Goal: Navigation & Orientation: Find specific page/section

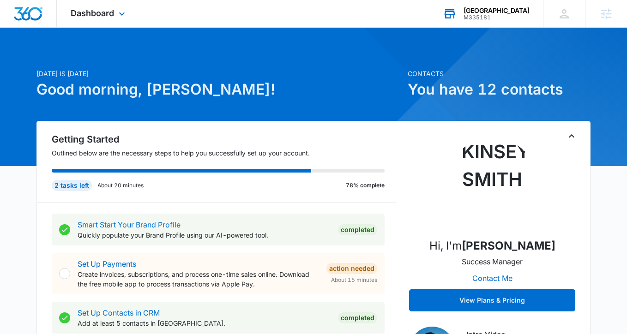
click at [480, 13] on div "Highlands Academy" at bounding box center [496, 10] width 66 height 7
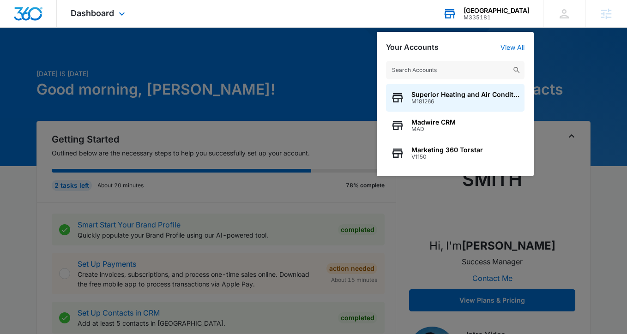
click at [414, 72] on input "text" at bounding box center [455, 70] width 138 height 18
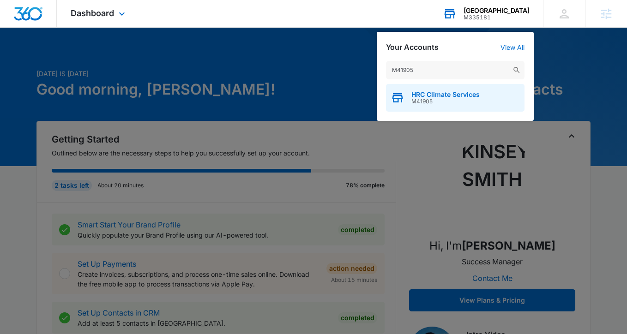
type input "M41905"
click at [446, 88] on div "HRC Climate Services M41905" at bounding box center [455, 98] width 138 height 28
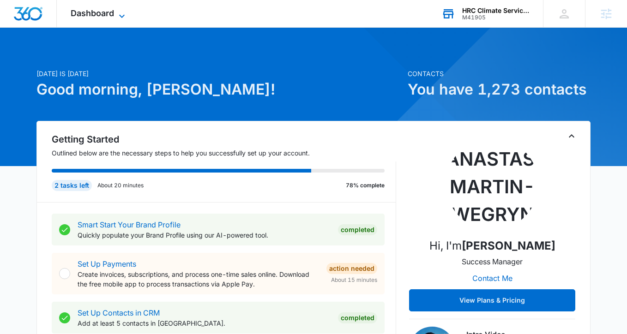
click at [119, 12] on icon at bounding box center [121, 16] width 11 height 11
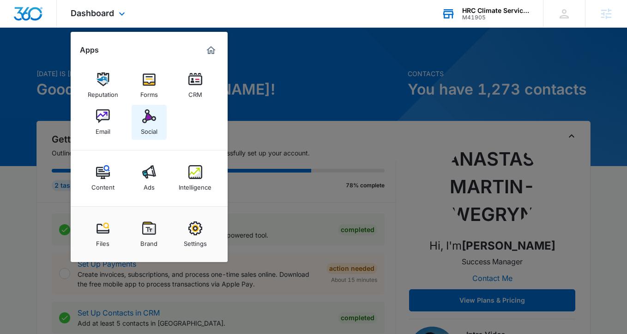
click at [146, 122] on img at bounding box center [149, 116] width 14 height 14
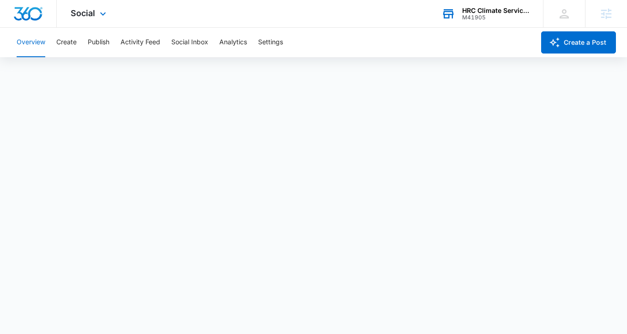
scroll to position [2, 0]
click at [66, 44] on button "Create" at bounding box center [66, 43] width 20 height 30
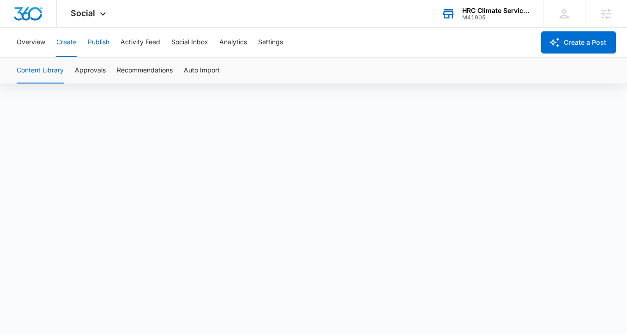
click at [102, 45] on button "Publish" at bounding box center [99, 43] width 22 height 30
click at [79, 77] on button "Schedules" at bounding box center [70, 71] width 31 height 26
click at [70, 48] on button "Create" at bounding box center [66, 43] width 20 height 30
click at [104, 42] on button "Publish" at bounding box center [99, 43] width 22 height 30
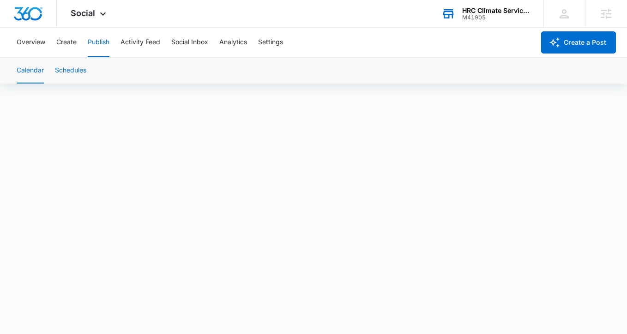
click at [66, 65] on button "Schedules" at bounding box center [70, 71] width 31 height 26
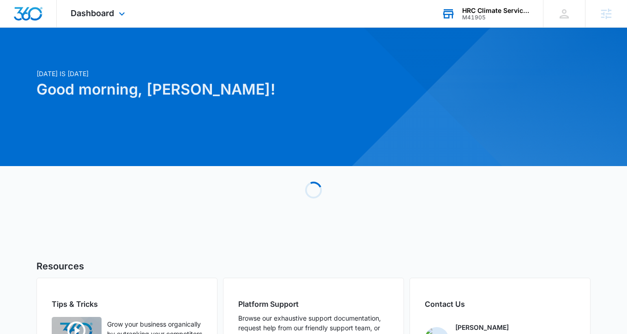
click at [487, 21] on div "HRC Climate Services M41905 Your Accounts View All" at bounding box center [484, 13] width 115 height 27
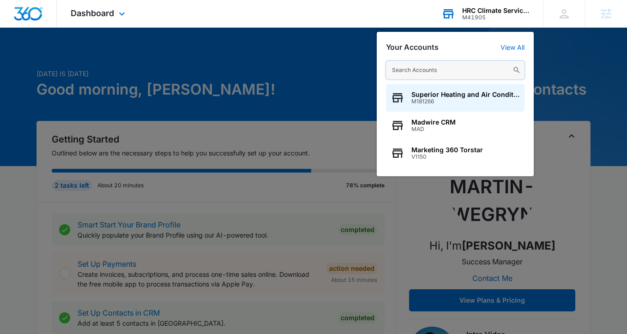
click at [463, 61] on input "text" at bounding box center [455, 70] width 138 height 18
paste input "M335158"
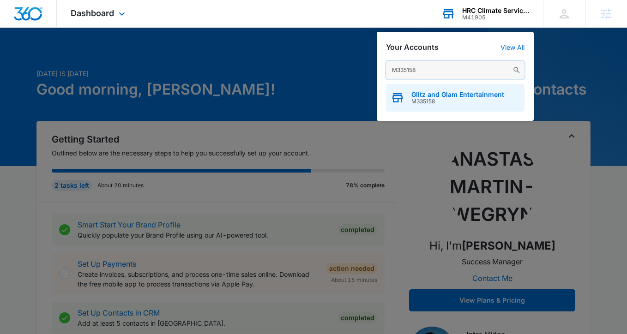
type input "M335158"
click at [457, 95] on span "Glitz and Glam Entertainment" at bounding box center [457, 94] width 93 height 7
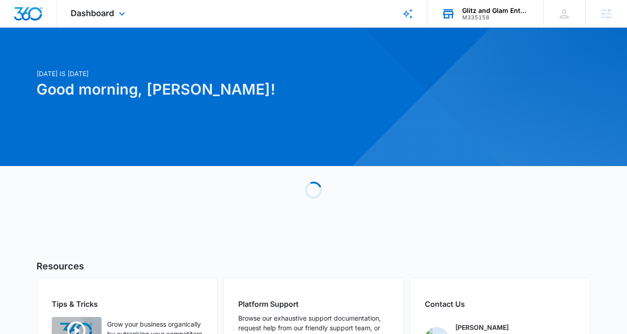
click at [105, 4] on div "Dashboard Apps Reputation Forms CRM Email Social Content Ads Intelligence Files…" at bounding box center [99, 13] width 84 height 27
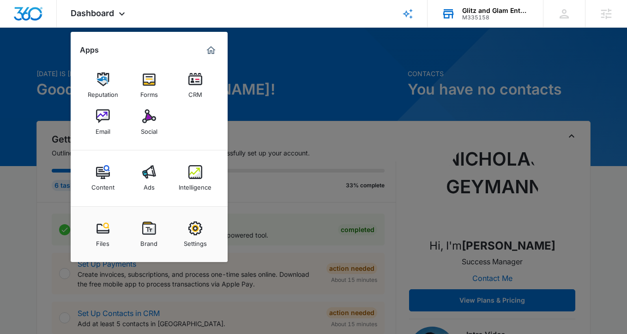
click at [307, 69] on div at bounding box center [313, 167] width 627 height 334
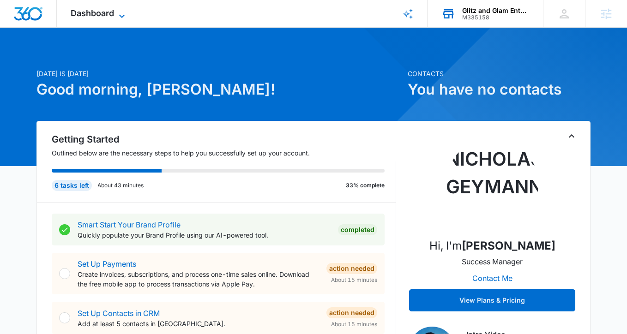
click at [105, 12] on span "Dashboard" at bounding box center [92, 13] width 43 height 10
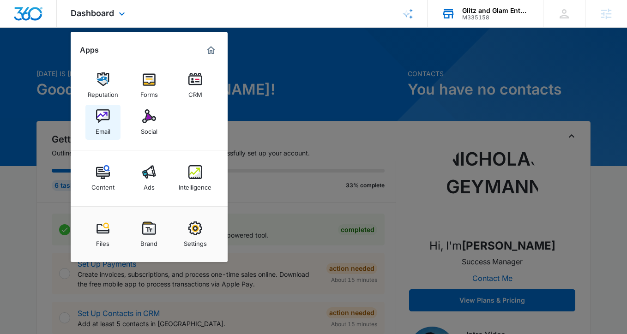
click at [103, 122] on img at bounding box center [103, 116] width 14 height 14
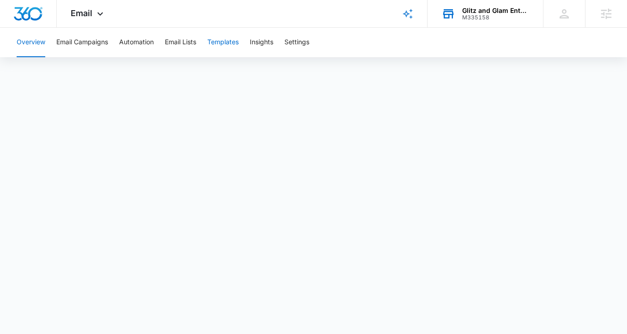
click at [233, 42] on button "Templates" at bounding box center [222, 43] width 31 height 30
click at [85, 21] on div "Email Apps Reputation Forms CRM Email Social Content Ads Intelligence Files Bra…" at bounding box center [88, 13] width 63 height 27
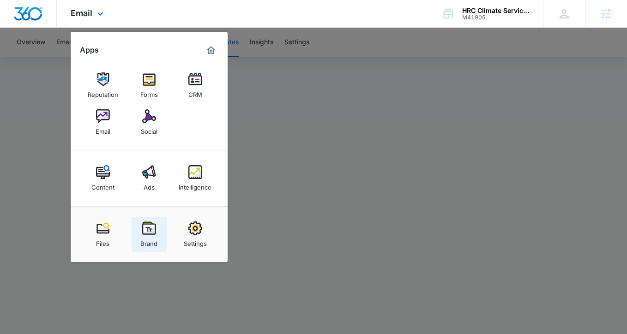
click at [144, 236] on div "Brand" at bounding box center [148, 241] width 17 height 12
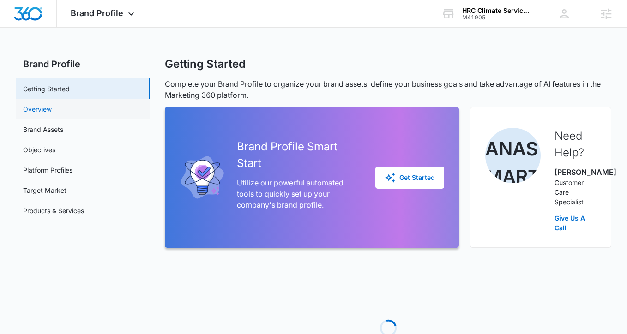
click at [52, 112] on link "Overview" at bounding box center [37, 109] width 29 height 10
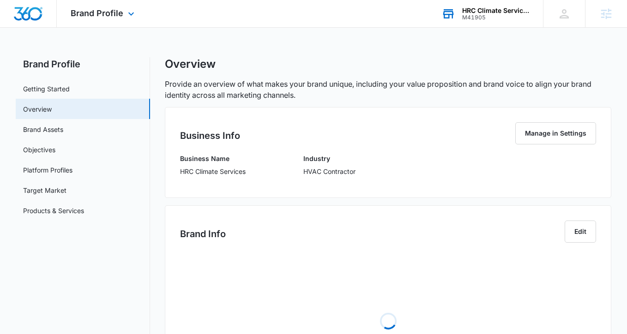
scroll to position [0, 0]
click at [478, 22] on div "HRC Climate Services M41905 Your Accounts View All" at bounding box center [484, 13] width 115 height 27
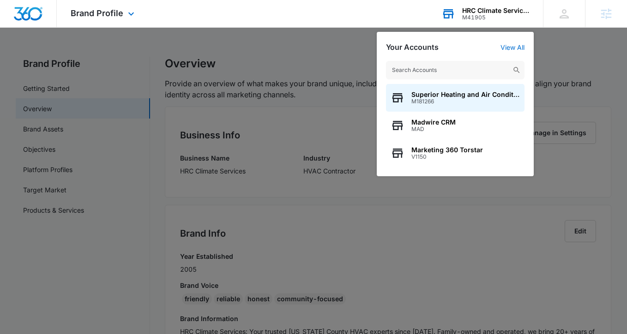
click at [406, 66] on input "text" at bounding box center [455, 70] width 138 height 18
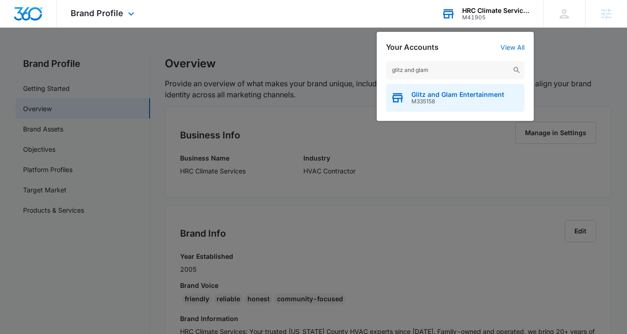
type input "glitz and glam"
click at [432, 102] on span "M335158" at bounding box center [457, 101] width 93 height 6
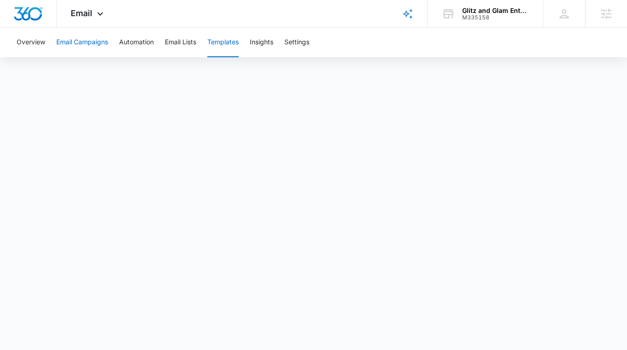
click at [92, 40] on button "Email Campaigns" at bounding box center [82, 43] width 52 height 30
click at [132, 48] on button "Automation" at bounding box center [136, 43] width 35 height 30
click at [90, 9] on span "Email" at bounding box center [82, 13] width 22 height 10
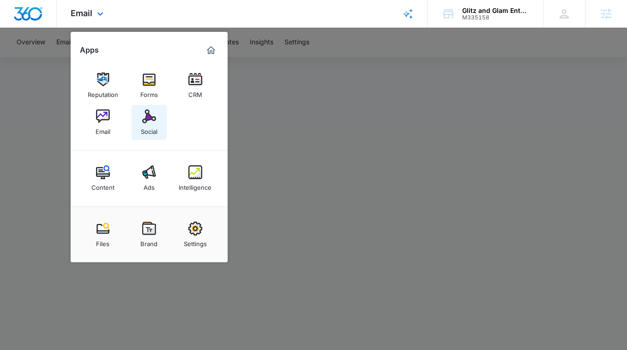
click at [151, 126] on div "Social" at bounding box center [149, 129] width 17 height 12
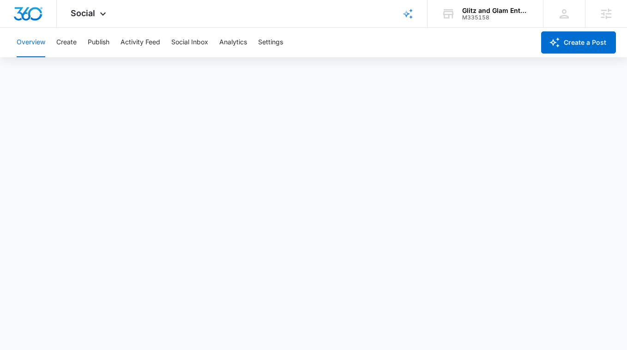
scroll to position [2, 0]
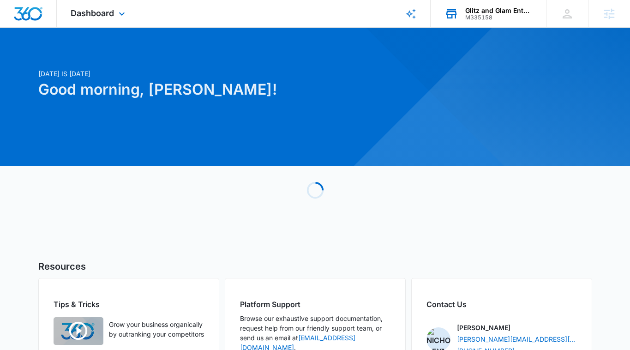
click at [457, 16] on icon at bounding box center [451, 14] width 14 height 14
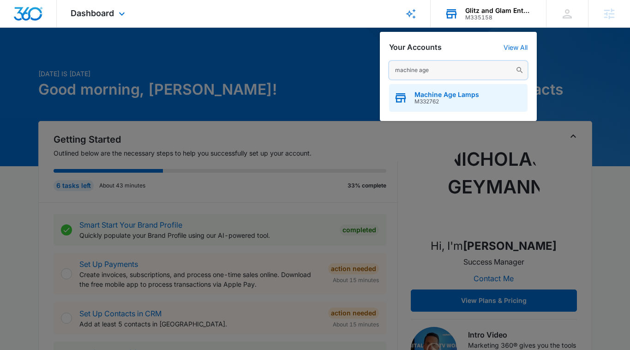
type input "machine age"
click at [492, 87] on div "Machine Age Lamps M332762" at bounding box center [458, 98] width 138 height 28
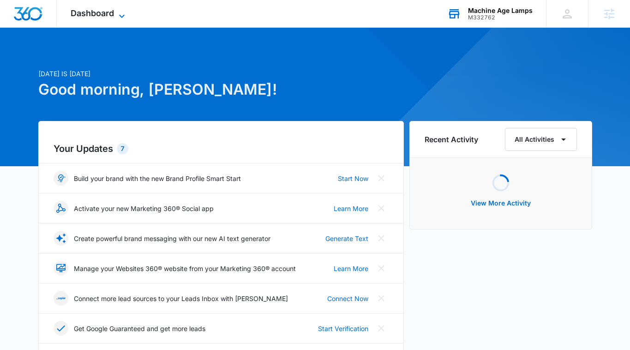
click at [112, 10] on span "Dashboard" at bounding box center [92, 13] width 43 height 10
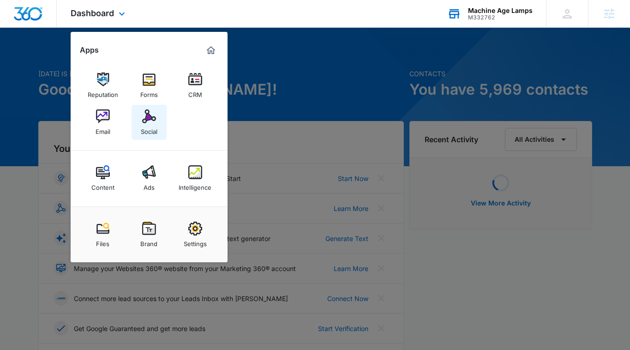
click at [147, 127] on div "Social" at bounding box center [149, 129] width 17 height 12
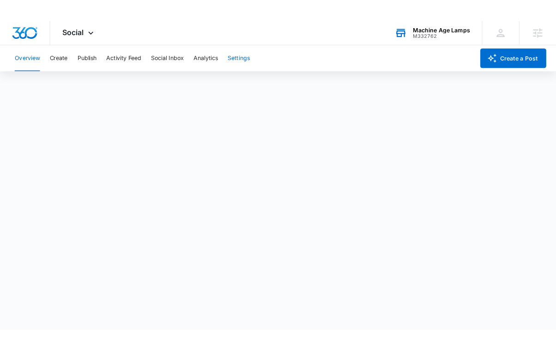
scroll to position [2, 0]
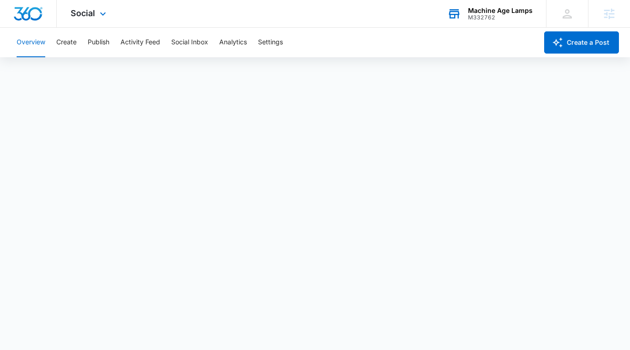
click at [88, 18] on div "Social Apps Reputation Forms CRM Email Social Content Ads Intelligence Files Br…" at bounding box center [90, 13] width 66 height 27
